Goal: Information Seeking & Learning: Check status

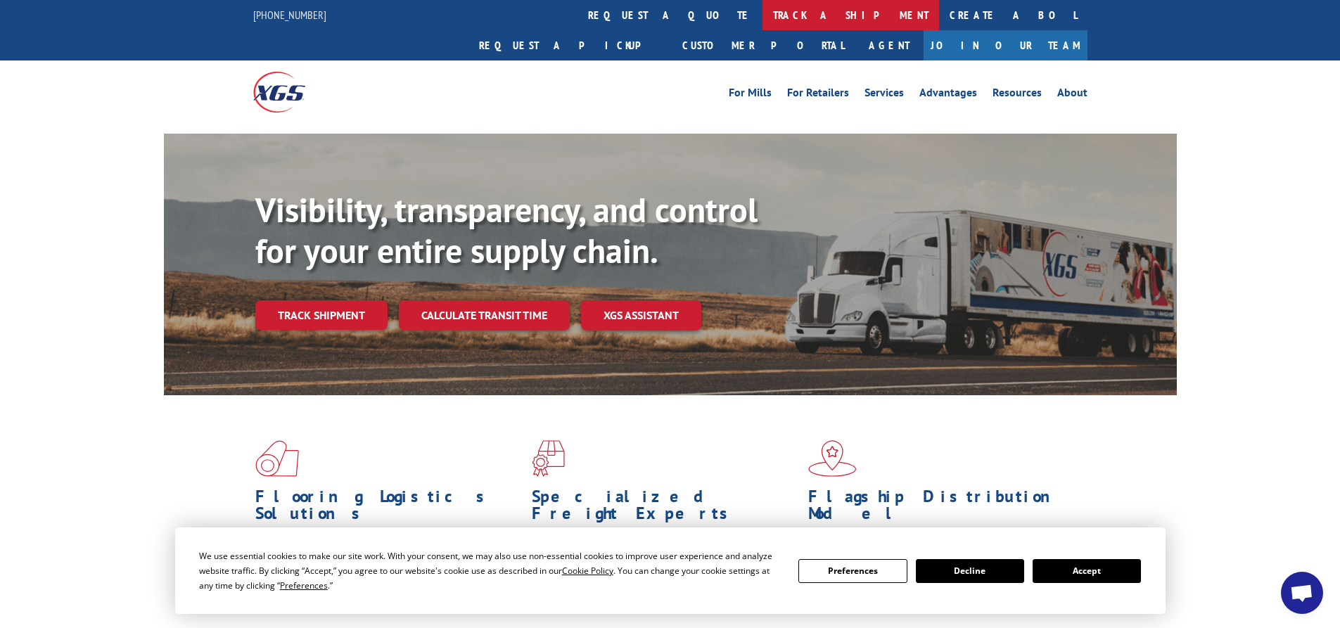
click at [762, 18] on link "track a shipment" at bounding box center [850, 15] width 177 height 30
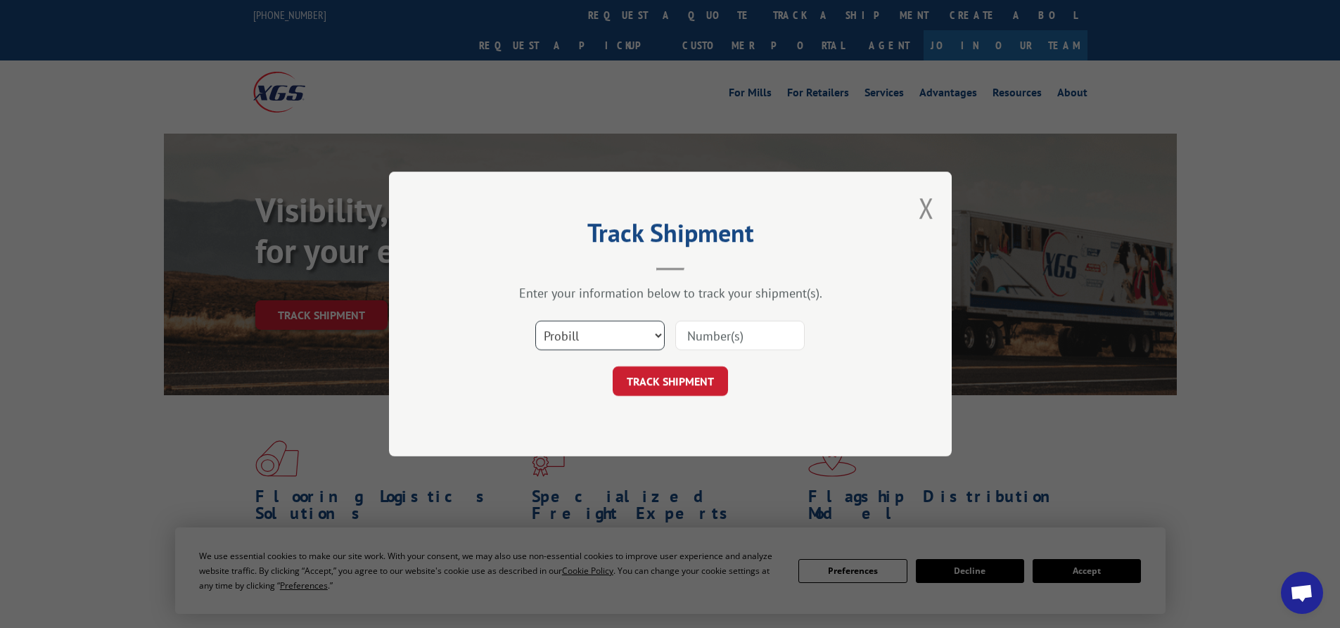
click at [644, 339] on select "Select category... Probill BOL PO" at bounding box center [599, 336] width 129 height 30
select select "bol"
click at [535, 321] on select "Select category... Probill BOL PO" at bounding box center [599, 336] width 129 height 30
click at [714, 341] on input at bounding box center [739, 336] width 129 height 30
paste input "7061582"
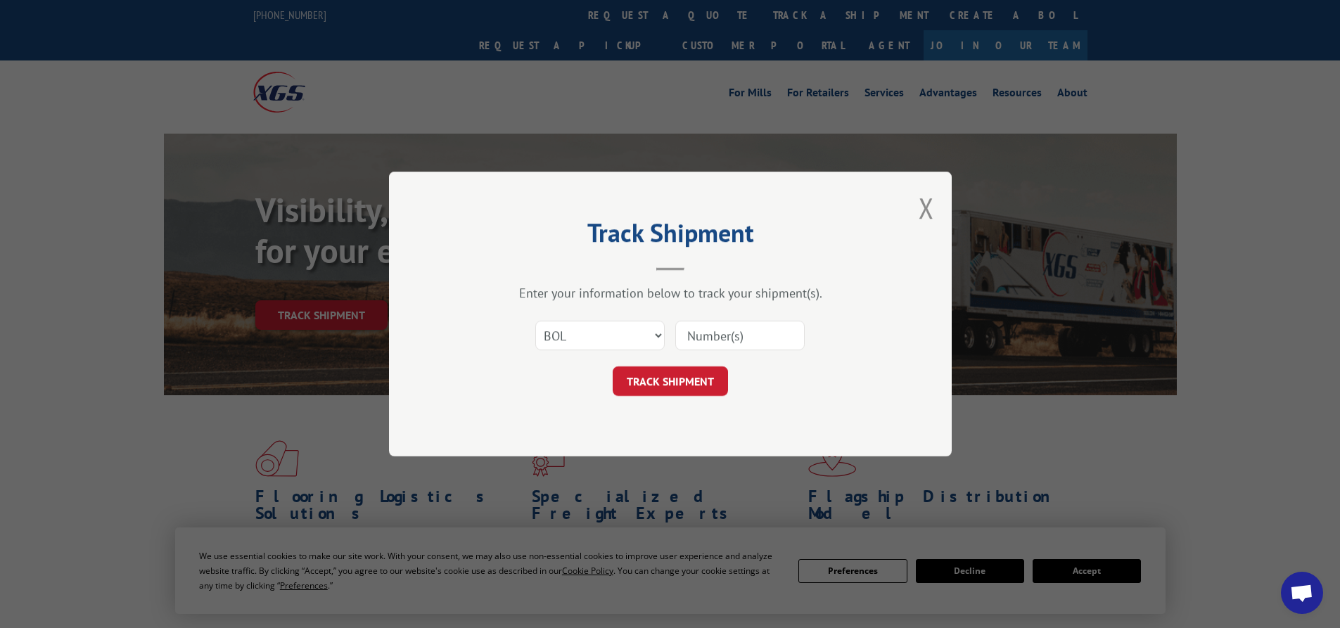
type input "7061582"
click button "TRACK SHIPMENT" at bounding box center [670, 381] width 115 height 30
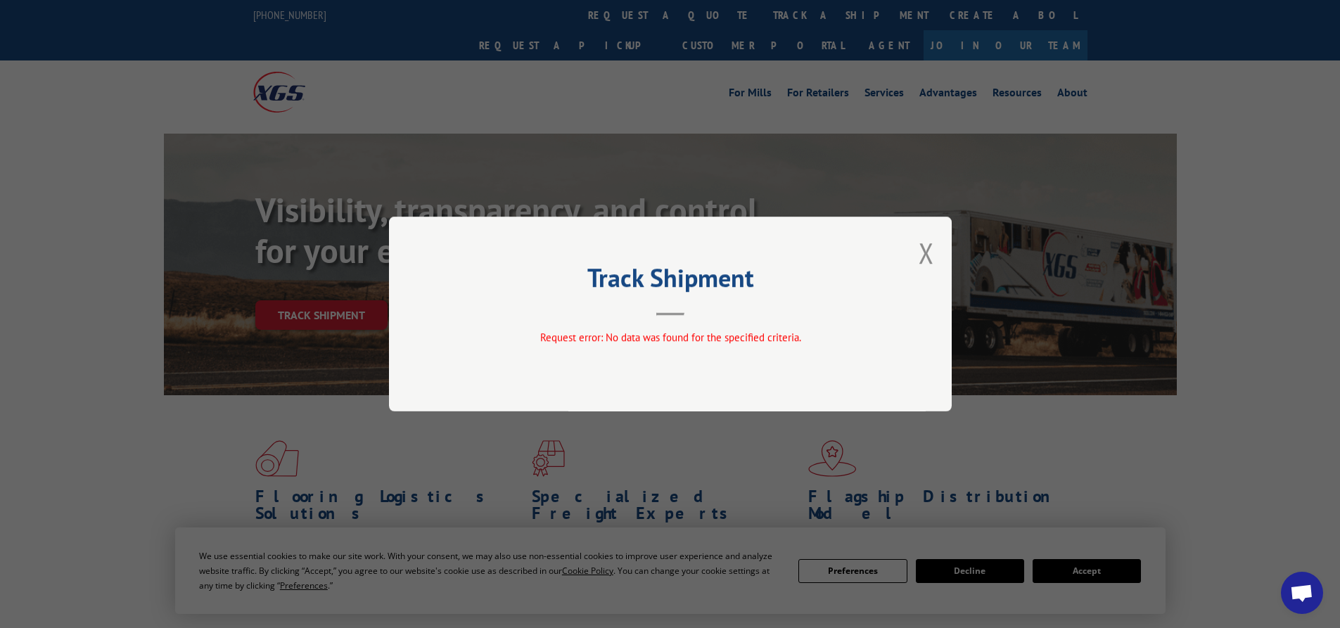
click at [921, 258] on button "Close modal" at bounding box center [925, 252] width 15 height 37
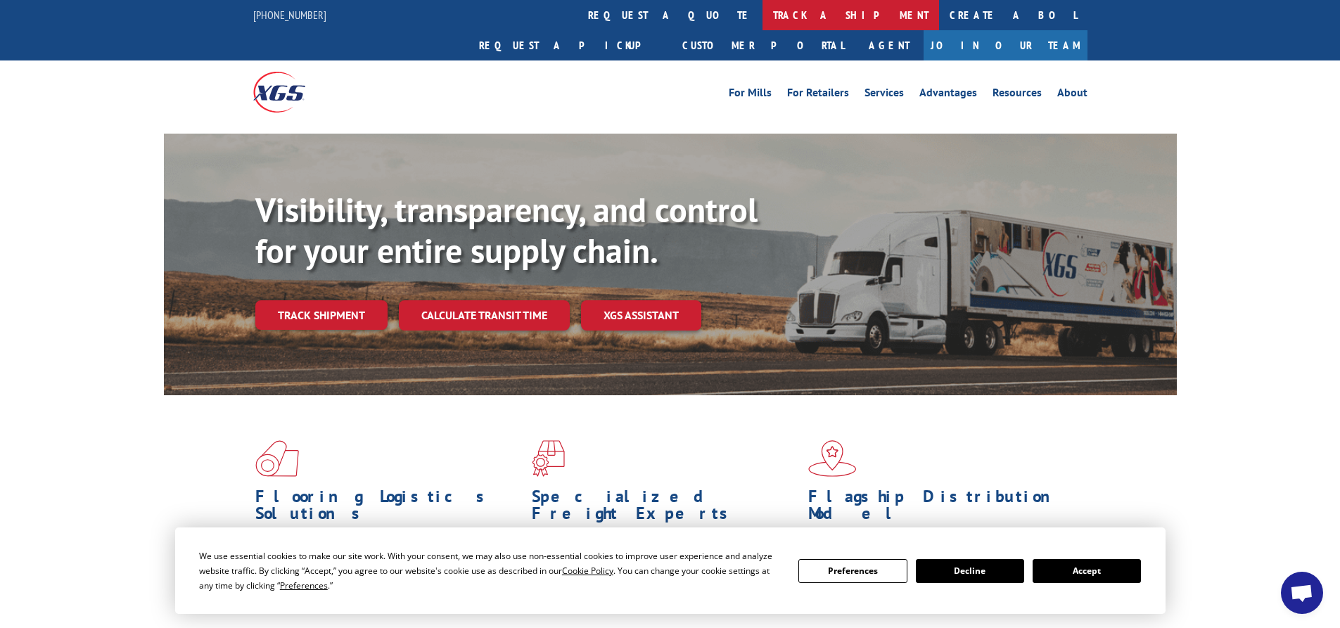
click at [762, 18] on link "track a shipment" at bounding box center [850, 15] width 177 height 30
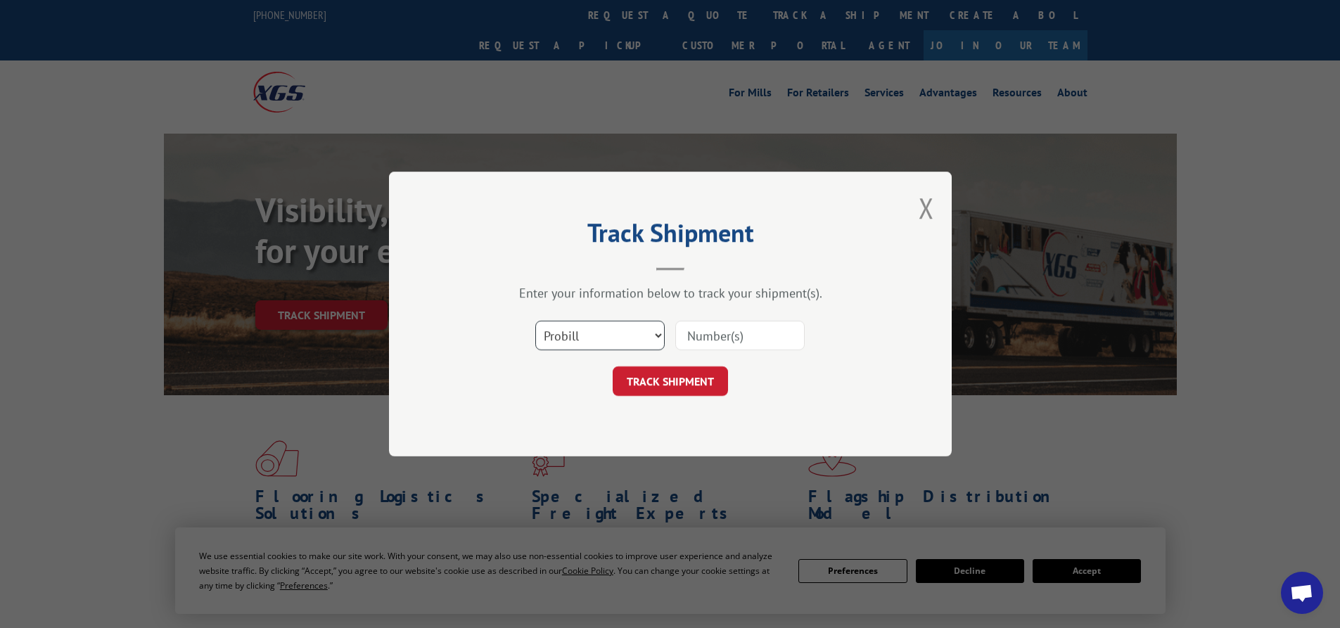
click at [643, 341] on select "Select category... Probill BOL PO" at bounding box center [599, 336] width 129 height 30
select select "bol"
click at [535, 321] on select "Select category... Probill BOL PO" at bounding box center [599, 336] width 129 height 30
click at [698, 345] on input at bounding box center [739, 336] width 129 height 30
paste input "7061582"
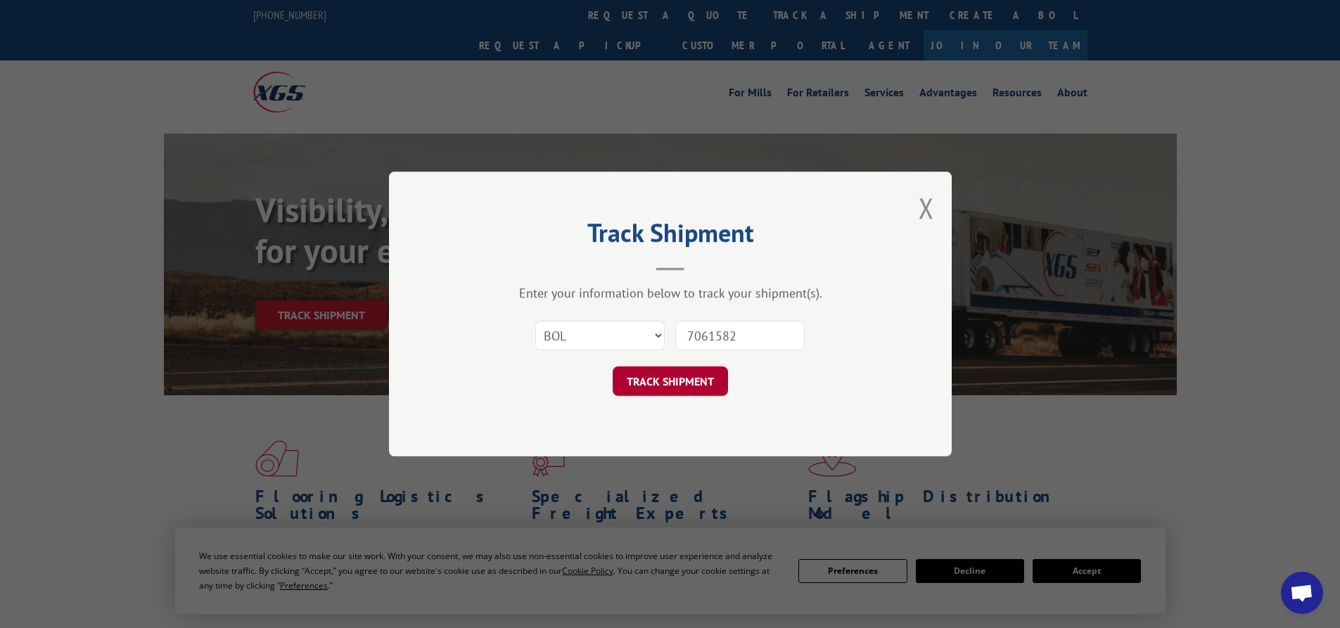
type input "7061582"
click at [676, 385] on button "TRACK SHIPMENT" at bounding box center [670, 381] width 115 height 30
